Goal: Information Seeking & Learning: Compare options

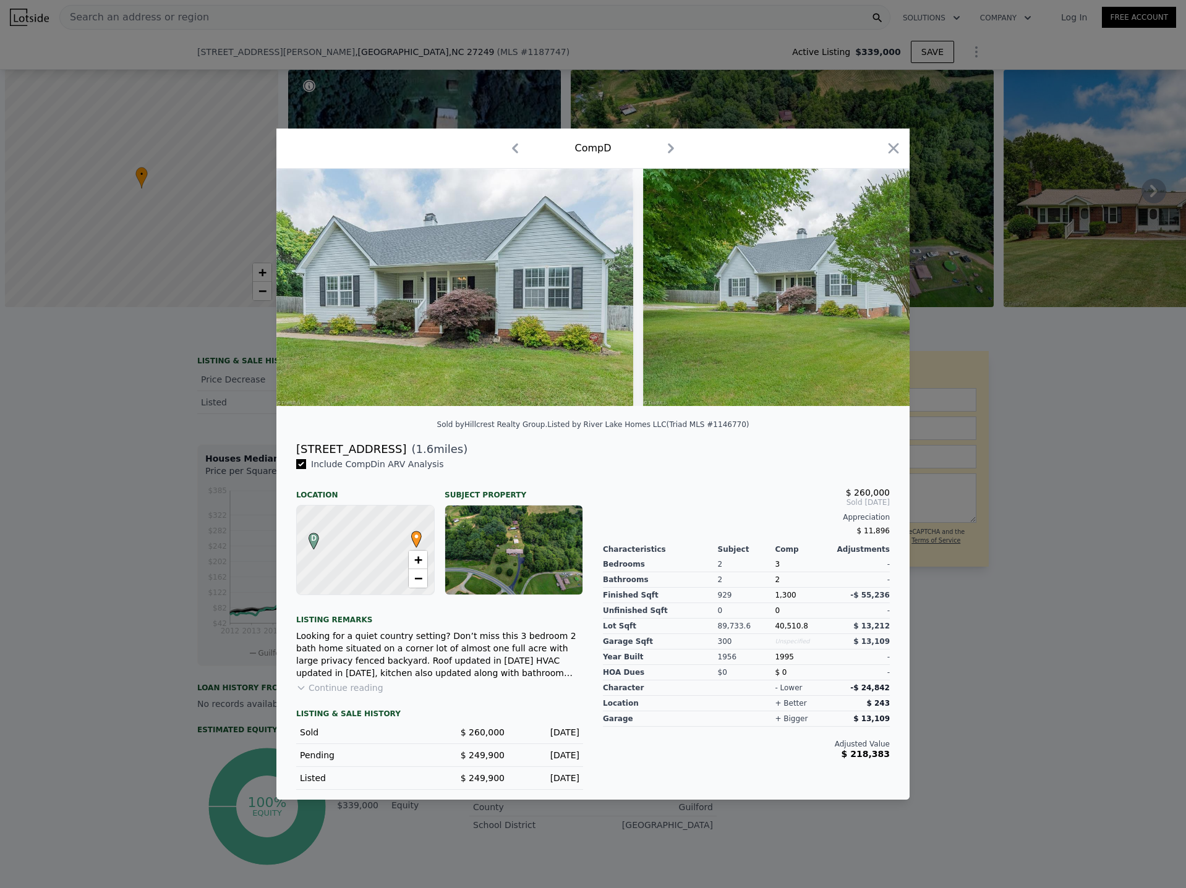
click at [174, 90] on div at bounding box center [593, 444] width 1186 height 888
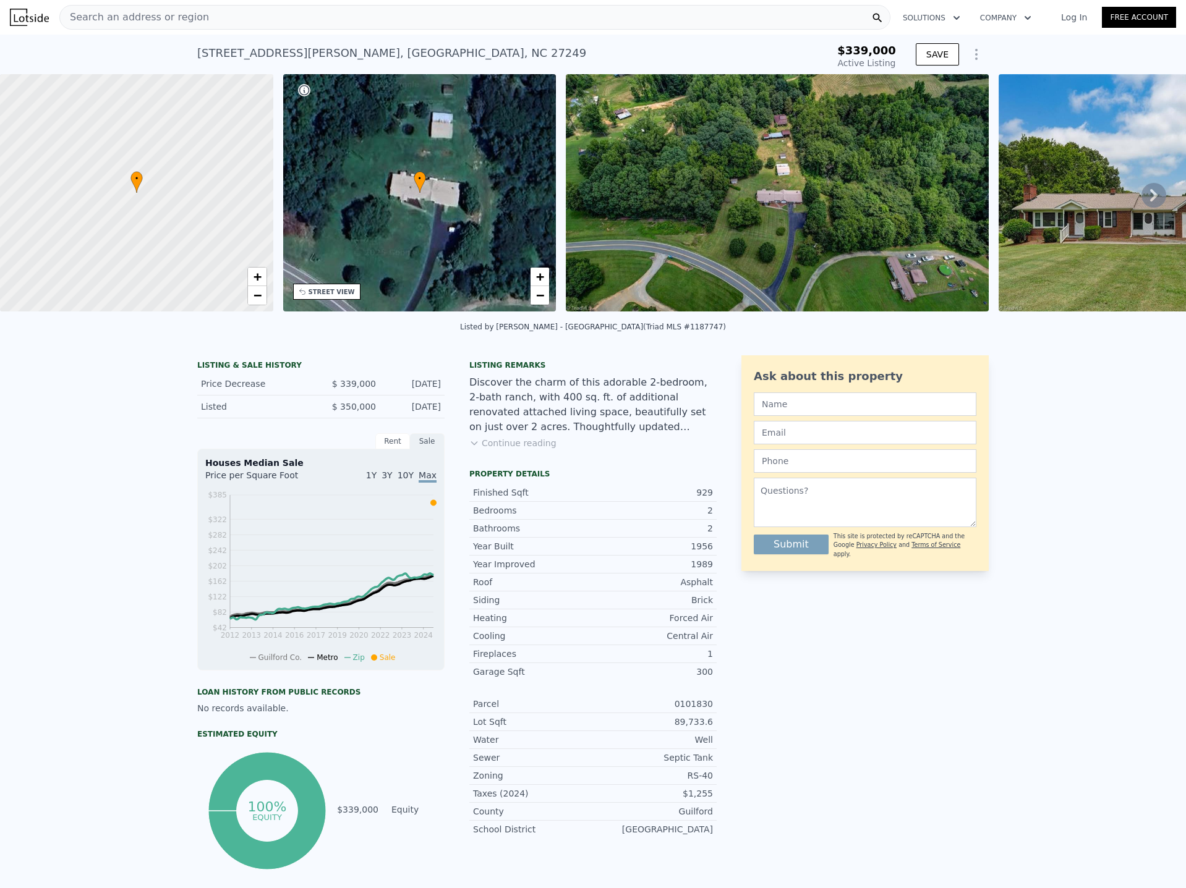
click at [261, 20] on div "Search an address or region" at bounding box center [474, 17] width 831 height 25
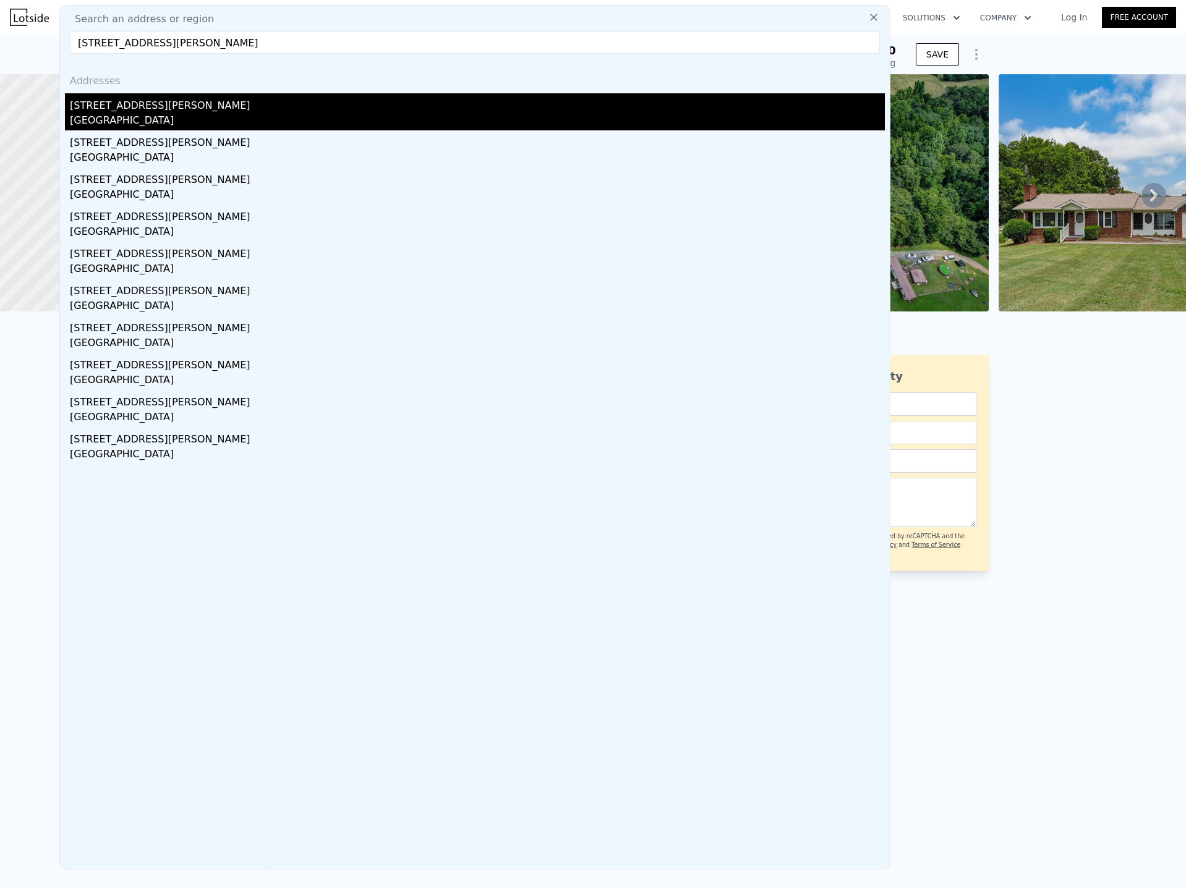
type input "[STREET_ADDRESS][PERSON_NAME]"
click at [166, 109] on div "[STREET_ADDRESS][PERSON_NAME]" at bounding box center [477, 103] width 815 height 20
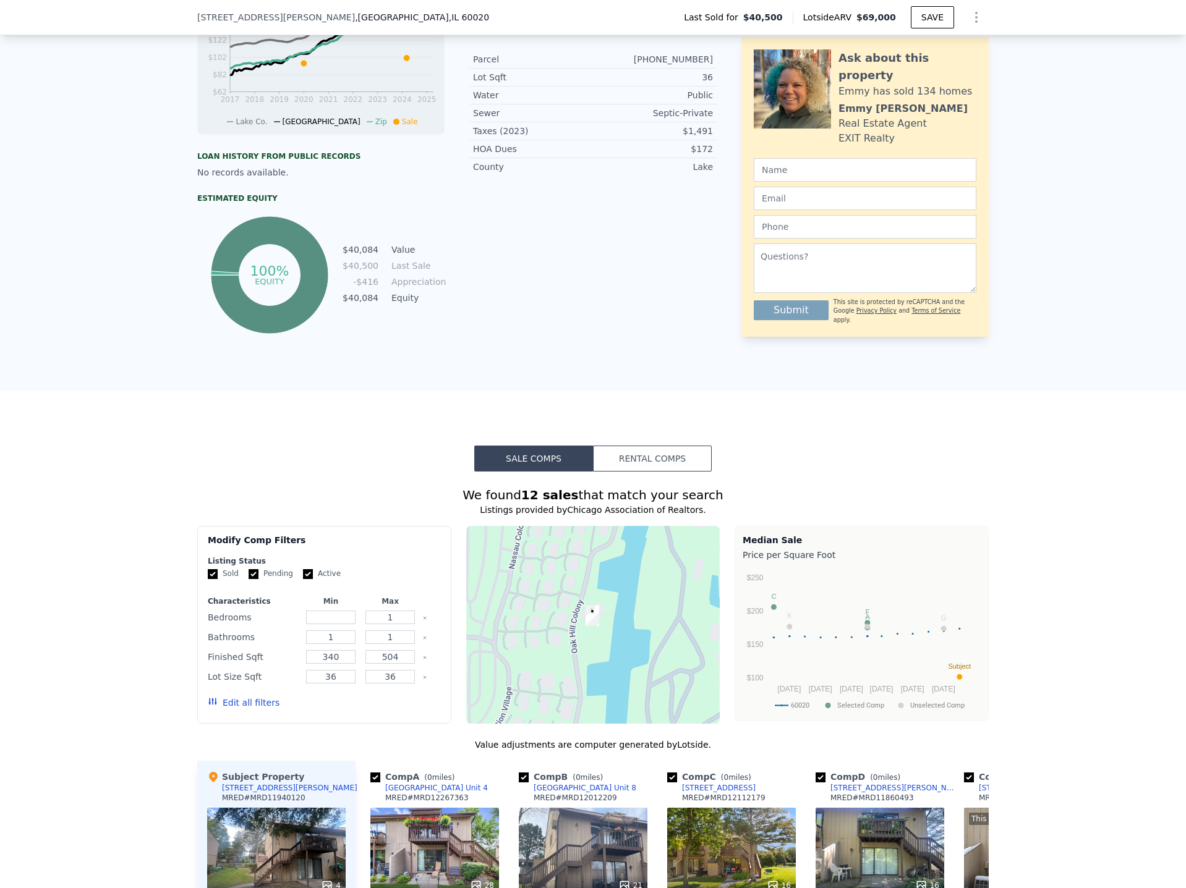
scroll to position [676, 0]
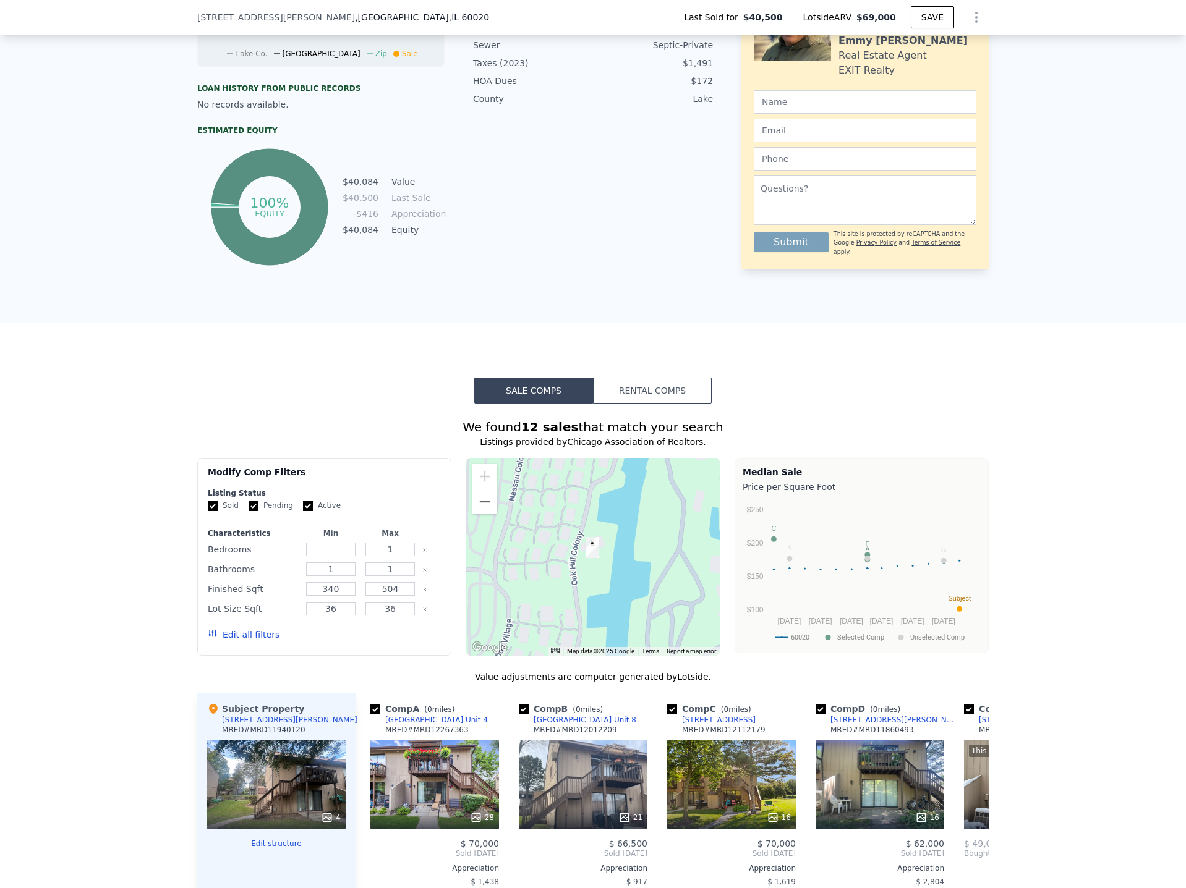
click at [652, 403] on button "Rental Comps" at bounding box center [652, 391] width 119 height 26
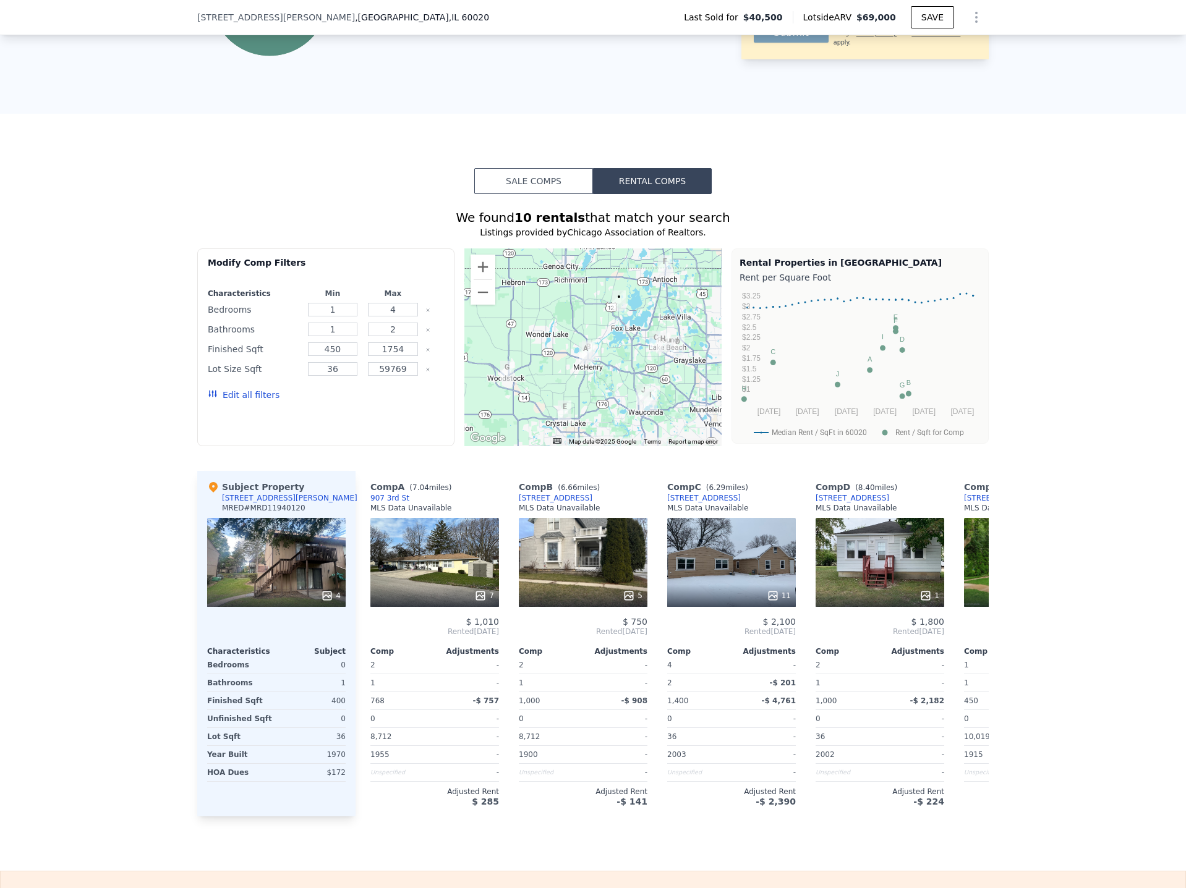
scroll to position [923, 0]
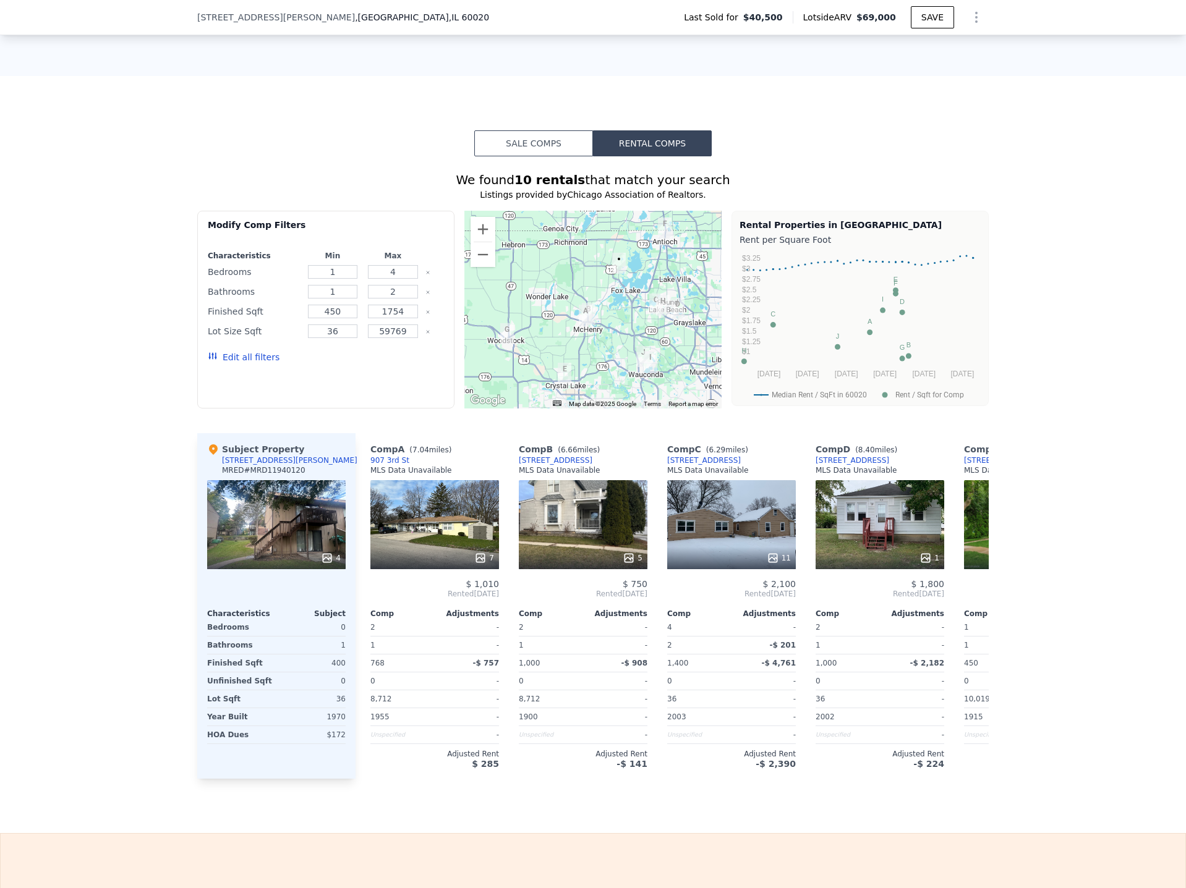
click at [511, 156] on button "Sale Comps" at bounding box center [533, 143] width 119 height 26
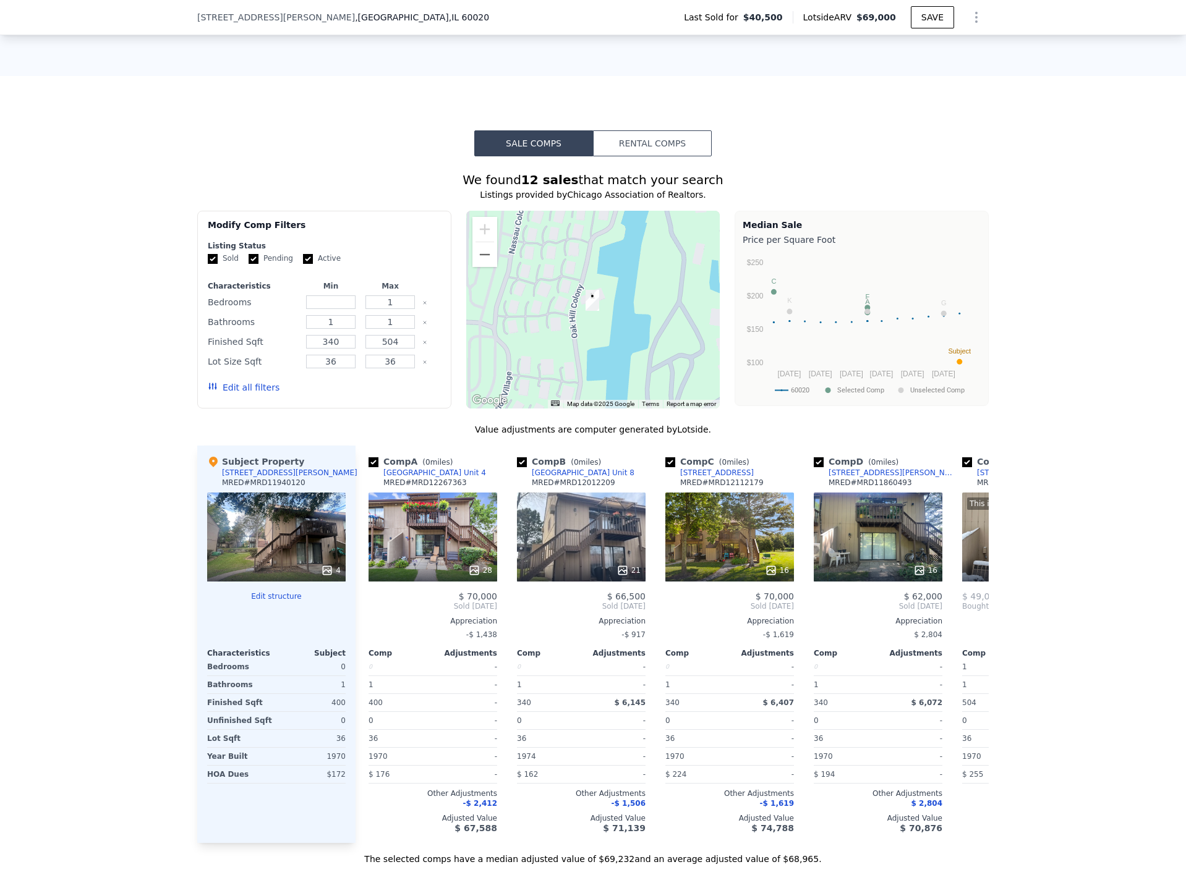
scroll to position [0, 0]
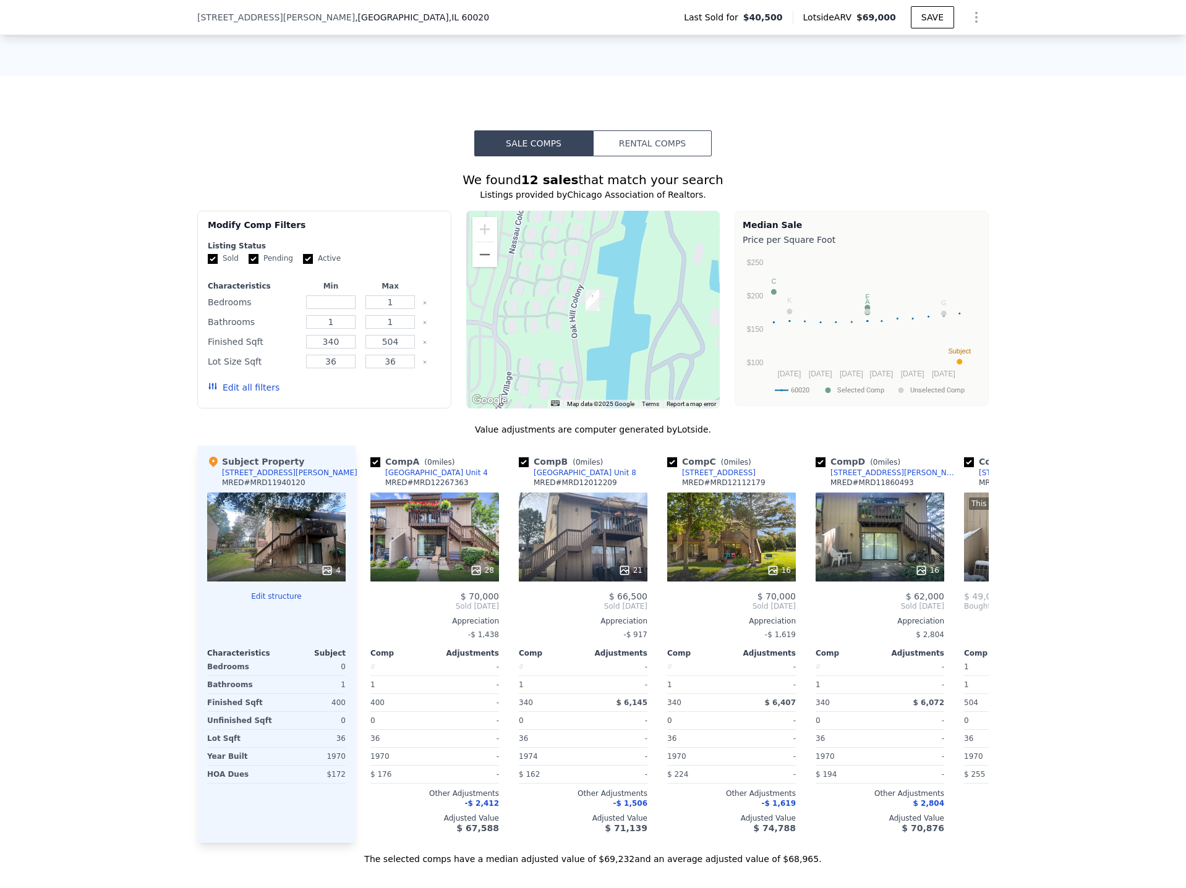
click at [140, 711] on div "We found 12 sales that match your search Listings provided by Chicago Associati…" at bounding box center [593, 510] width 1186 height 709
click at [1057, 501] on div "We found 12 sales that match your search Listings provided by Chicago Associati…" at bounding box center [593, 510] width 1186 height 709
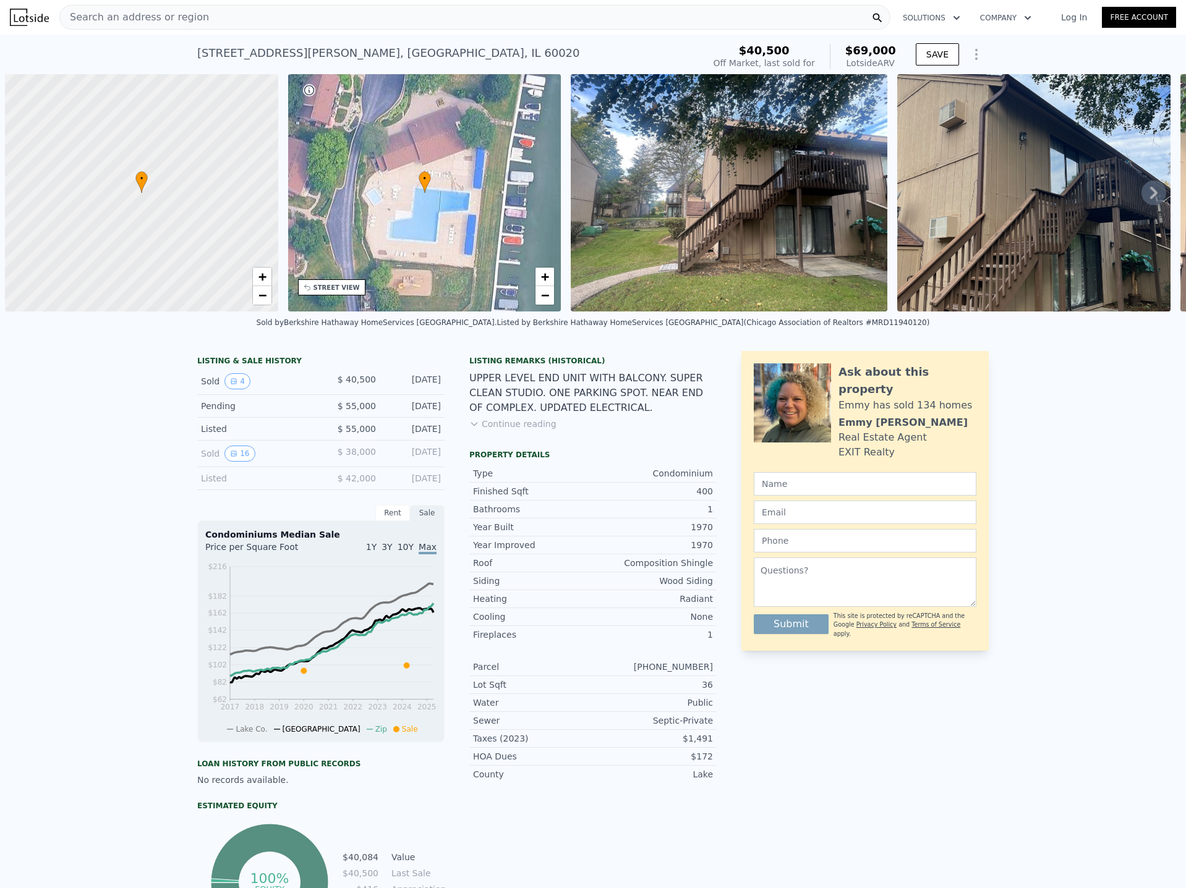
scroll to position [0, 5]
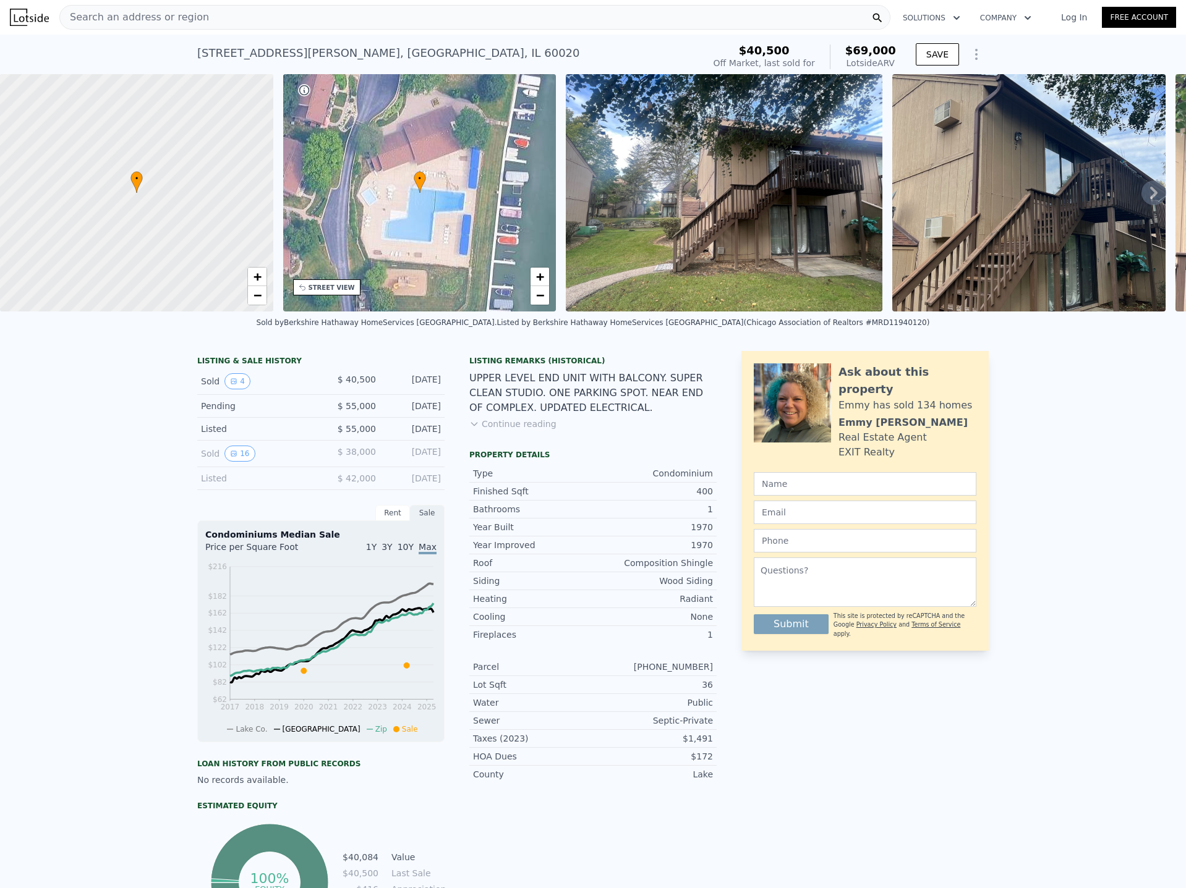
click at [521, 341] on div "Sold by Berkshire Hathaway HomeServices [GEOGRAPHIC_DATA] . Listed by Berkshire…" at bounding box center [593, 327] width 1186 height 30
click at [75, 480] on div "LISTING & SALE HISTORY Sold 4 $ 40,500 [DATE] Pending $ 55,000 [DATE] Listed $ …" at bounding box center [593, 670] width 1186 height 658
click at [100, 516] on div "LISTING & SALE HISTORY Sold 4 $ 40,500 [DATE] Pending $ 55,000 [DATE] Listed $ …" at bounding box center [593, 670] width 1186 height 658
click at [154, 389] on div "LISTING & SALE HISTORY Sold 4 $ 40,500 [DATE] Pending $ 55,000 [DATE] Listed $ …" at bounding box center [593, 670] width 1186 height 658
click at [78, 423] on div "LISTING & SALE HISTORY Sold 4 $ 40,500 [DATE] Pending $ 55,000 [DATE] Listed $ …" at bounding box center [593, 670] width 1186 height 658
